Goal: Task Accomplishment & Management: Complete application form

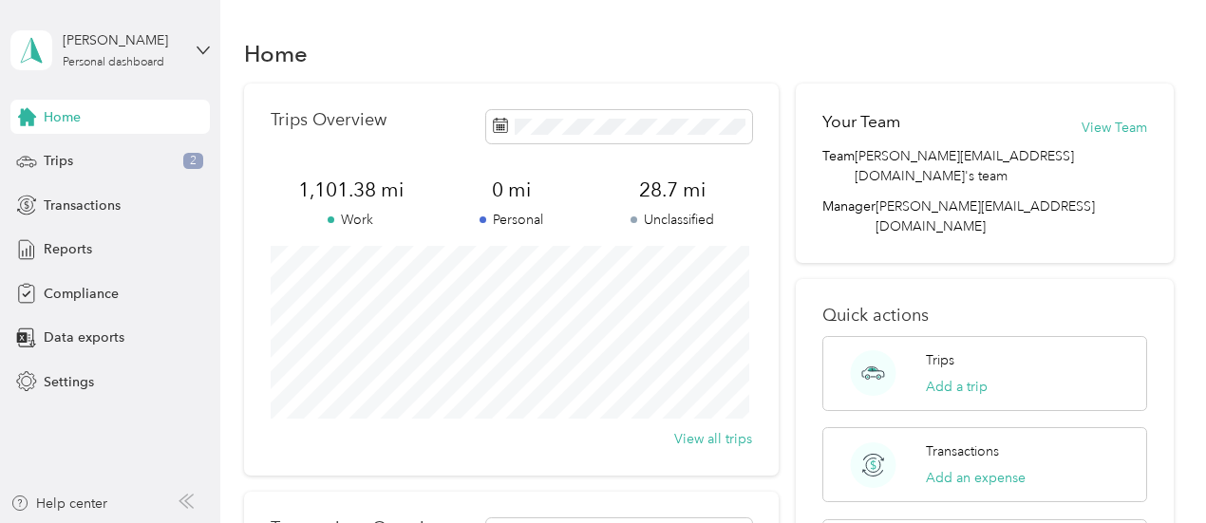
click at [129, 504] on div "Help center" at bounding box center [110, 509] width 200 height 30
click at [188, 500] on icon at bounding box center [185, 501] width 15 height 15
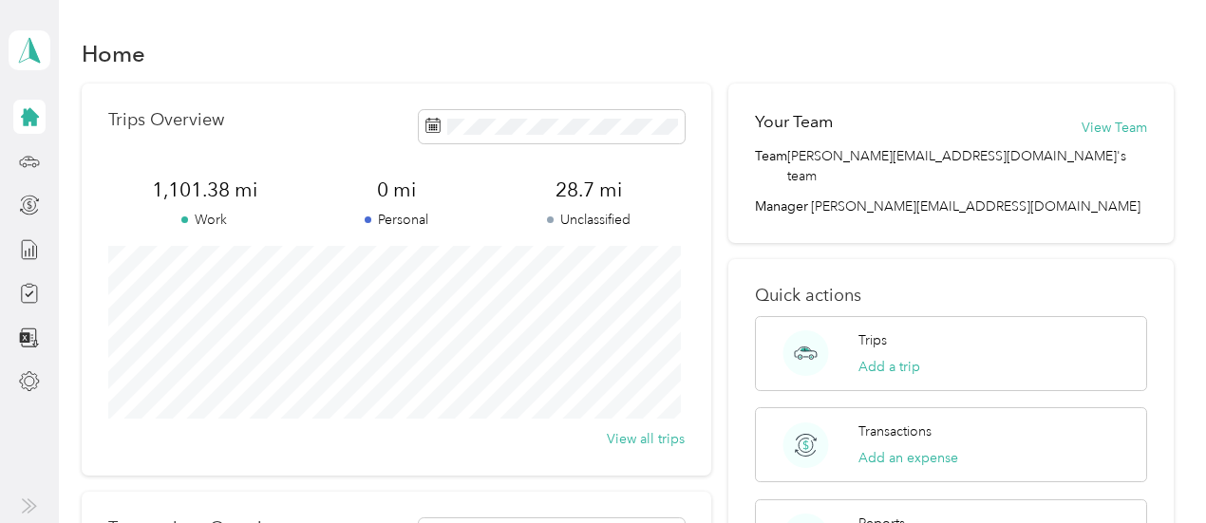
click at [24, 508] on icon at bounding box center [29, 505] width 15 height 15
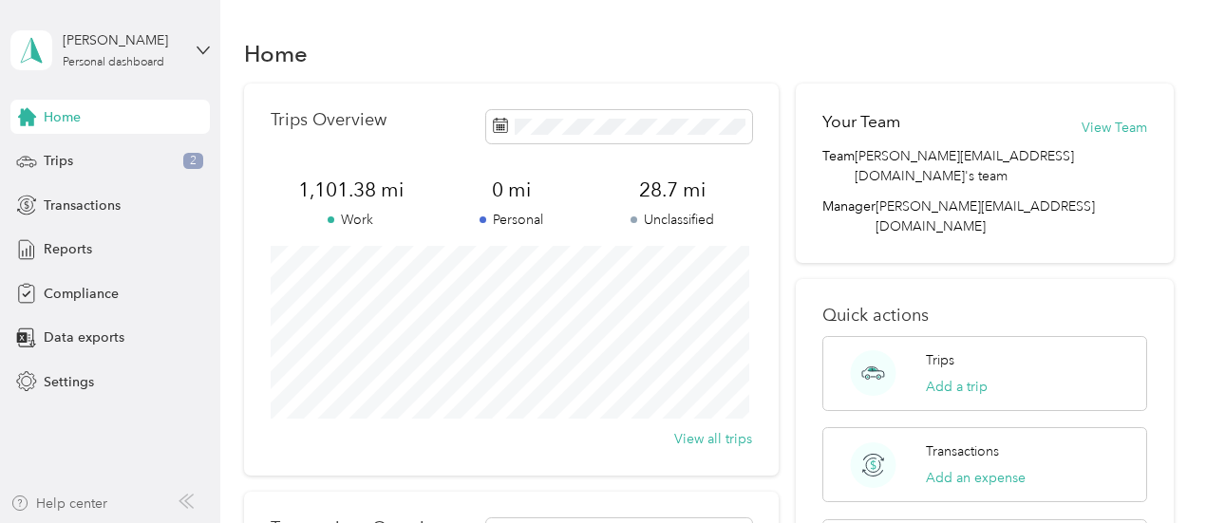
click at [18, 498] on icon "button" at bounding box center [19, 503] width 19 height 15
click at [80, 264] on div "Reports" at bounding box center [109, 250] width 199 height 34
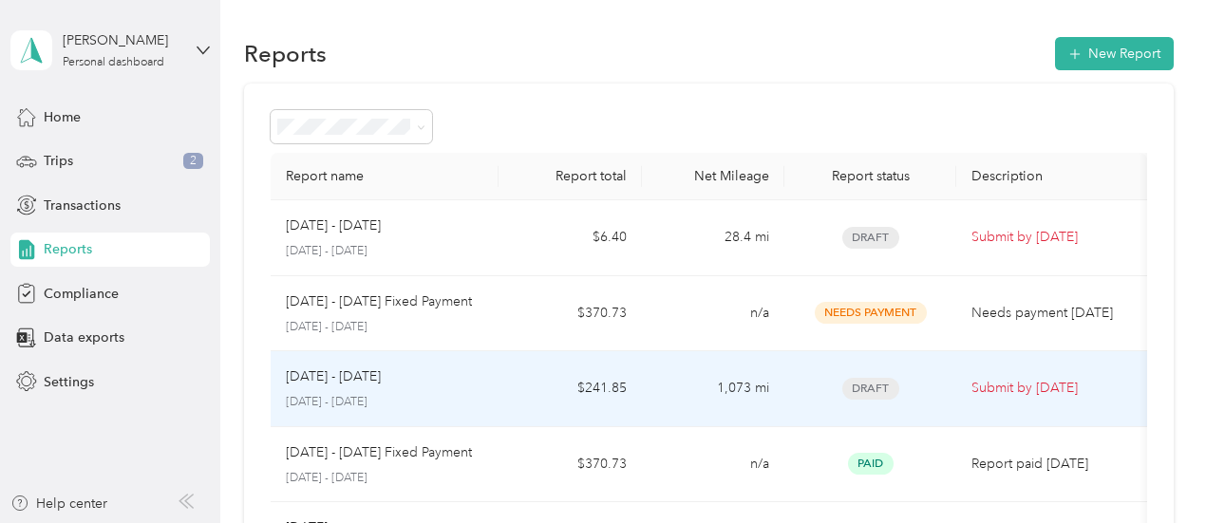
scroll to position [95, 0]
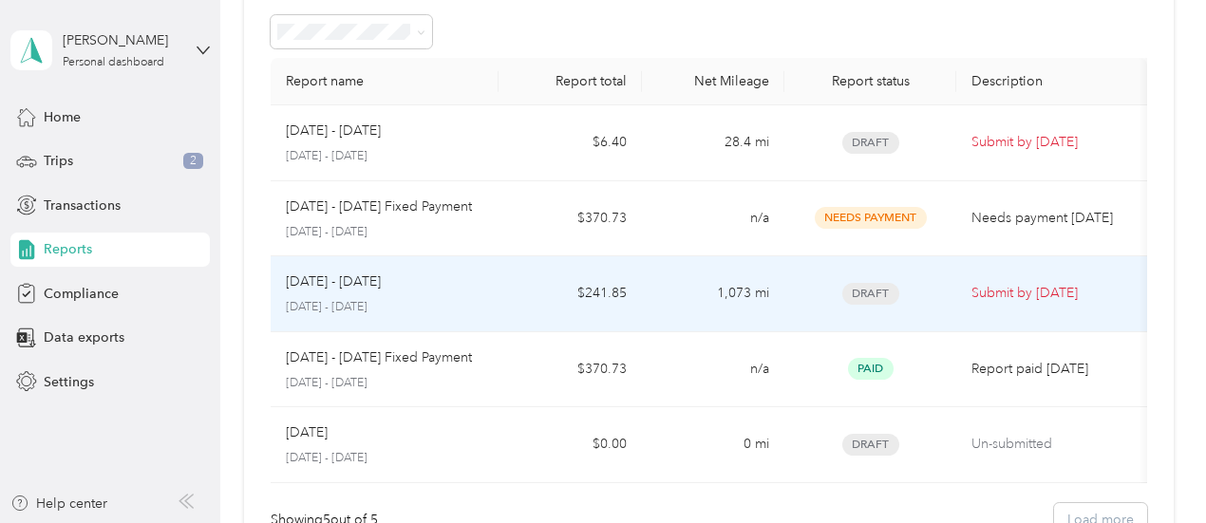
click at [804, 301] on div "Draft" at bounding box center [869, 294] width 141 height 22
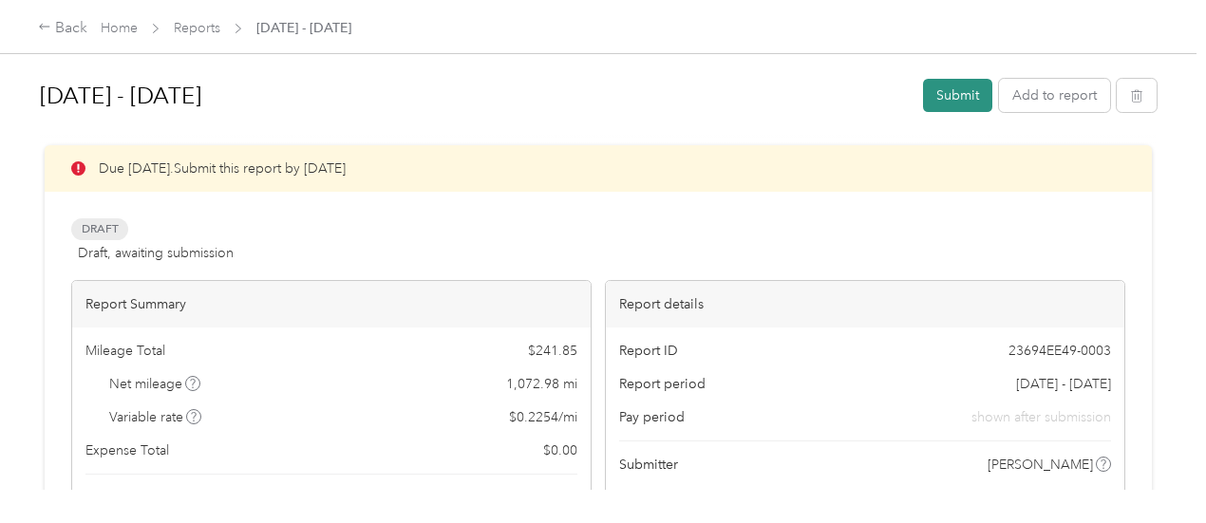
click at [955, 101] on button "Submit" at bounding box center [957, 95] width 69 height 33
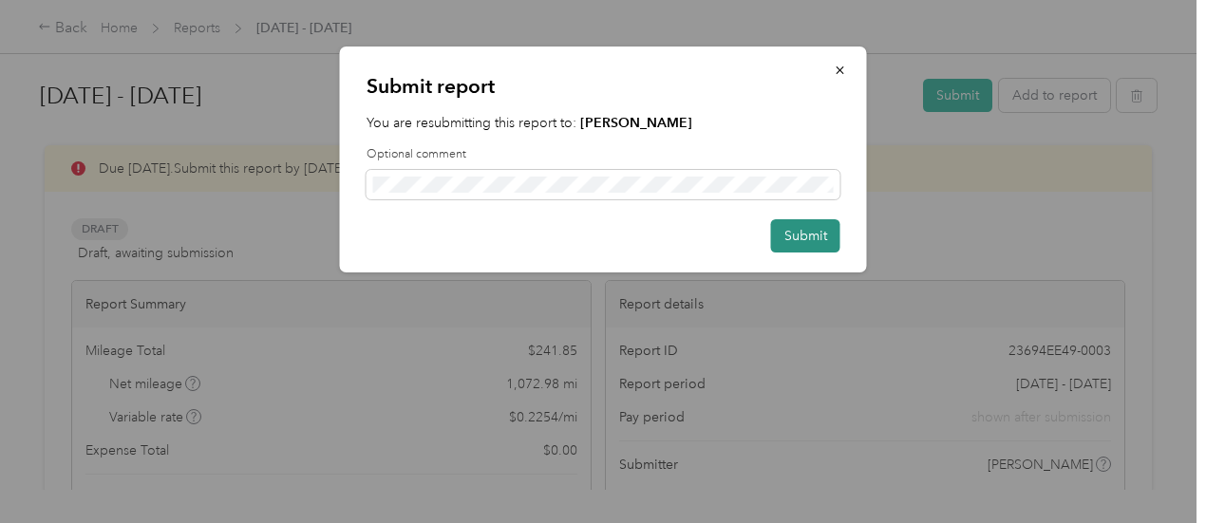
click at [792, 238] on button "Submit" at bounding box center [805, 235] width 69 height 33
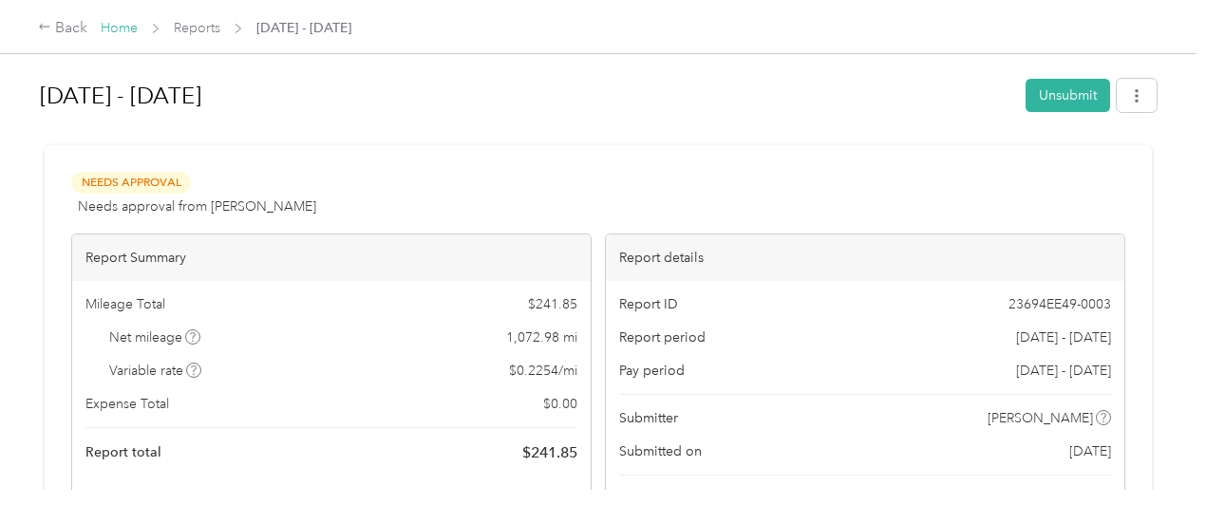
click at [102, 31] on link "Home" at bounding box center [119, 28] width 37 height 16
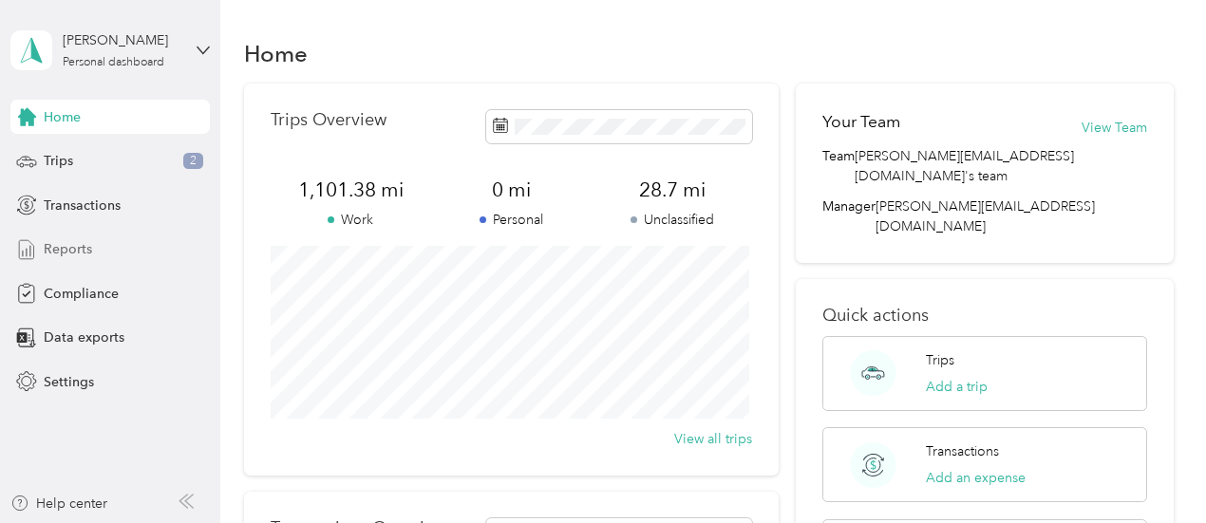
click at [70, 245] on span "Reports" at bounding box center [68, 249] width 48 height 20
